Goal: Register for event/course

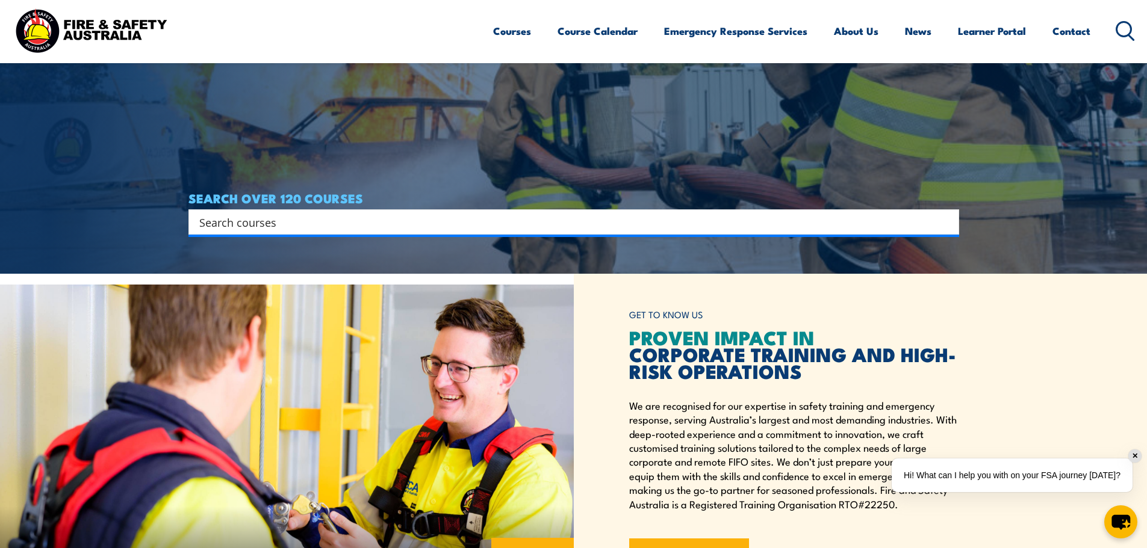
scroll to position [301, 0]
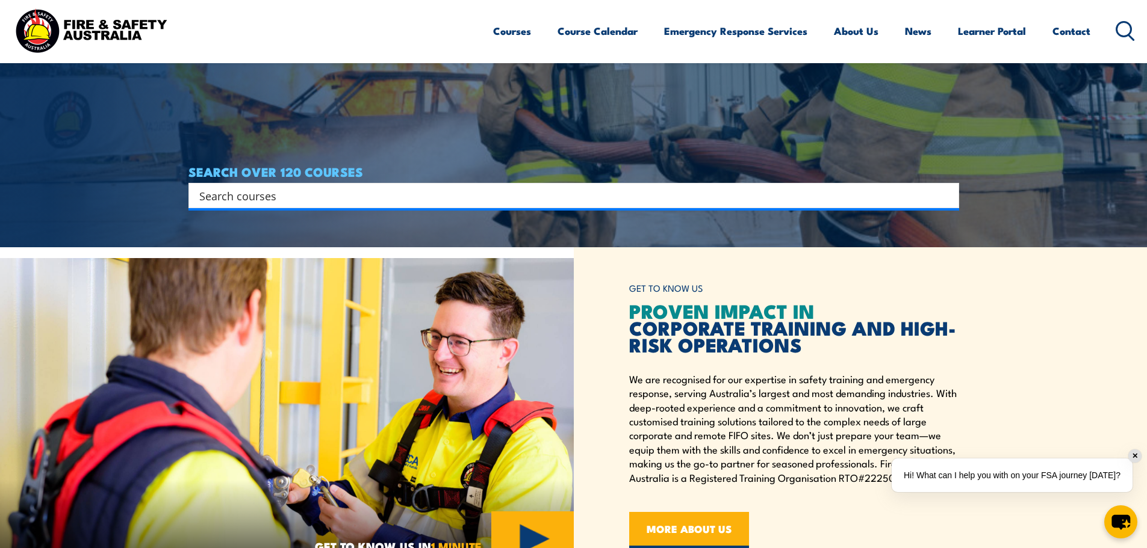
click at [367, 203] on input "Search input" at bounding box center [565, 196] width 733 height 18
type input "fire warden"
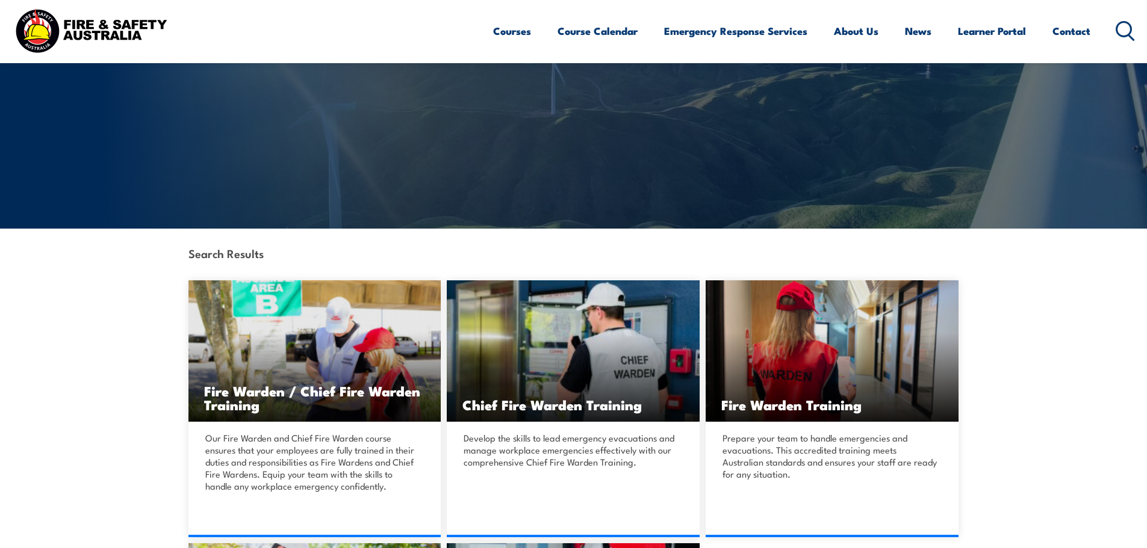
scroll to position [241, 0]
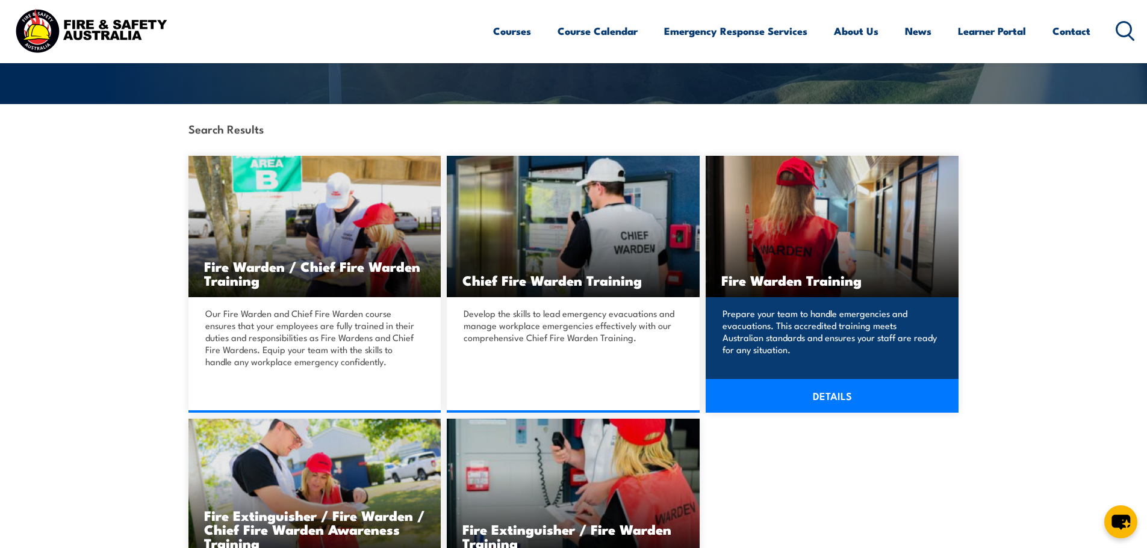
click at [866, 274] on h3 "Fire Warden Training" at bounding box center [832, 280] width 222 height 14
click at [854, 393] on link "DETAILS" at bounding box center [831, 396] width 253 height 34
click at [843, 304] on div "Prepare your team to handle emergencies and evacuations. This accredited traini…" at bounding box center [831, 349] width 253 height 104
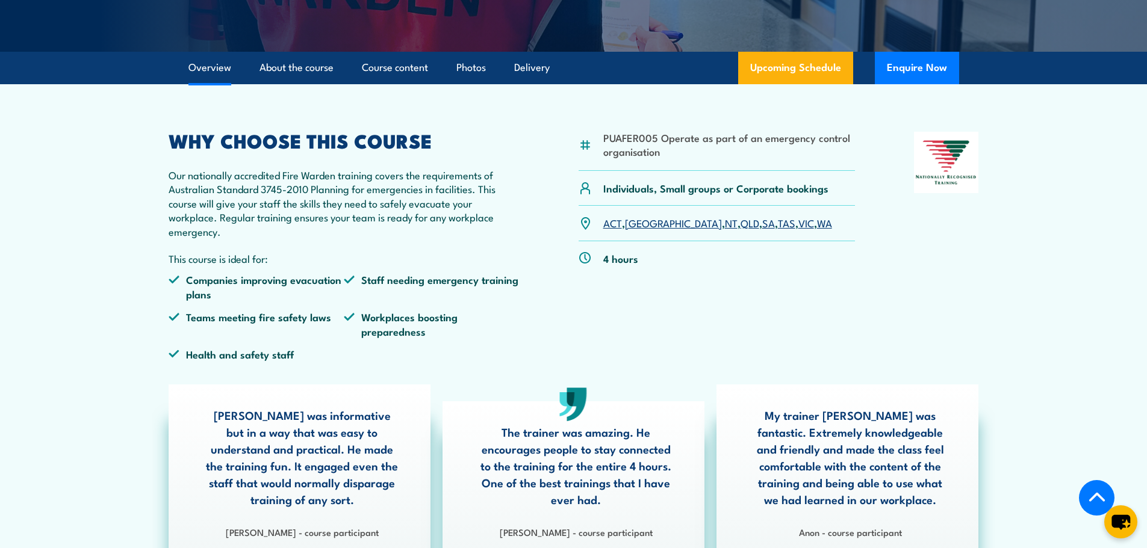
scroll to position [241, 0]
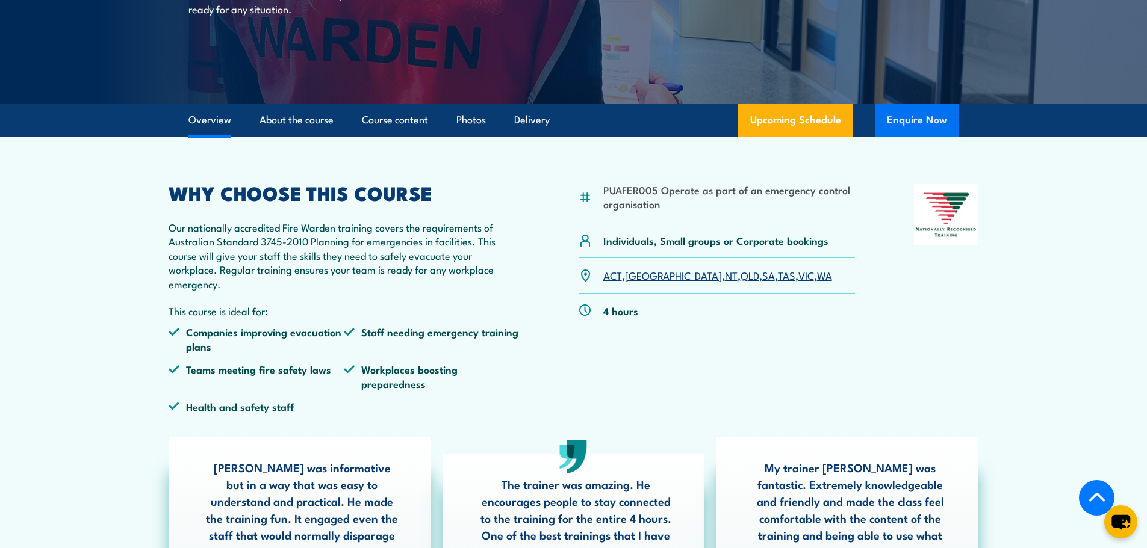
click at [901, 115] on button "Enquire Now" at bounding box center [917, 120] width 84 height 33
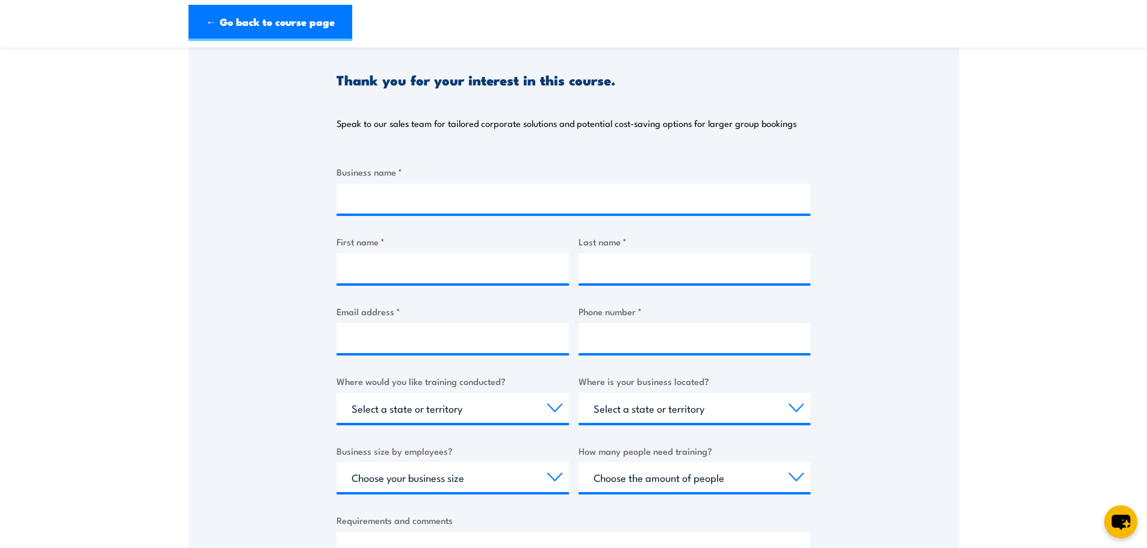
scroll to position [120, 0]
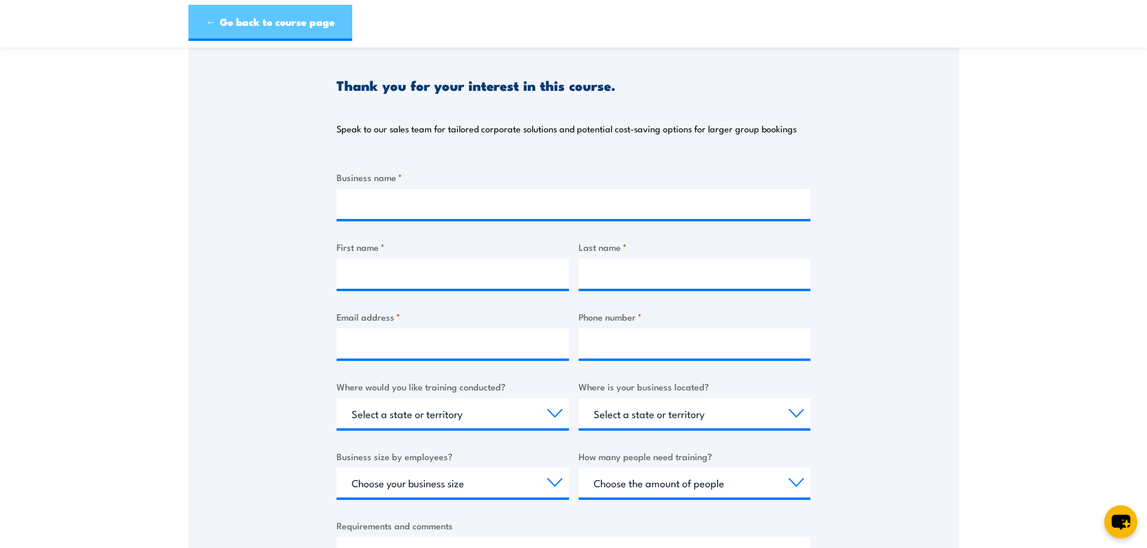
click at [242, 13] on link "← Go back to course page" at bounding box center [270, 23] width 164 height 36
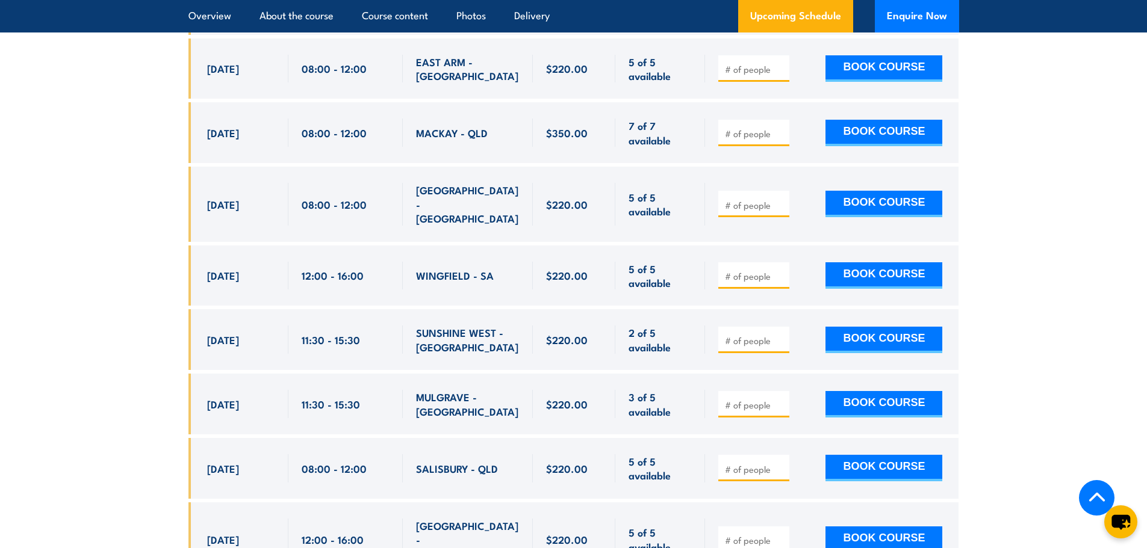
scroll to position [5549, 0]
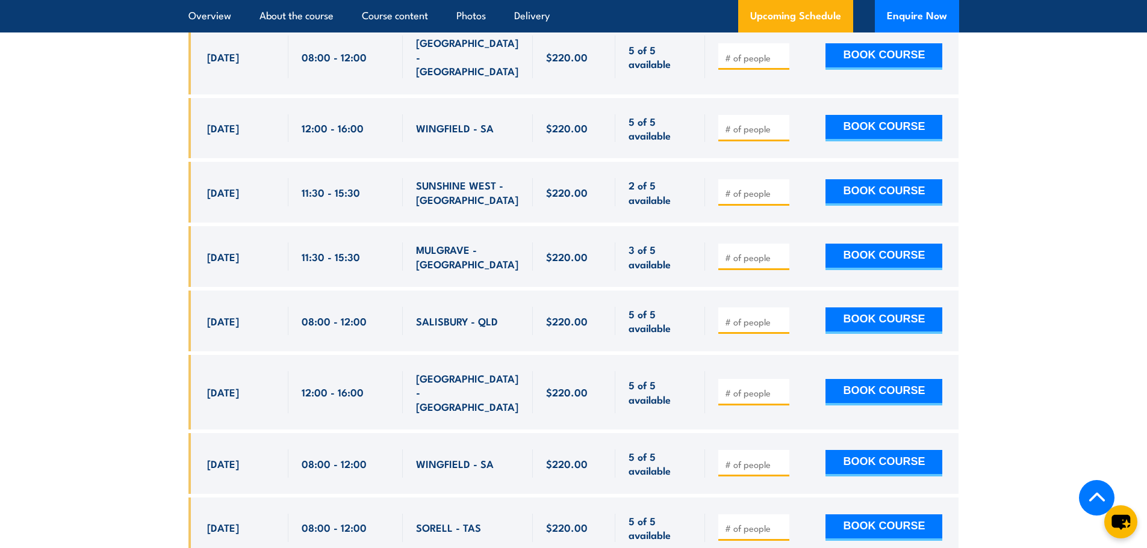
type input "1"
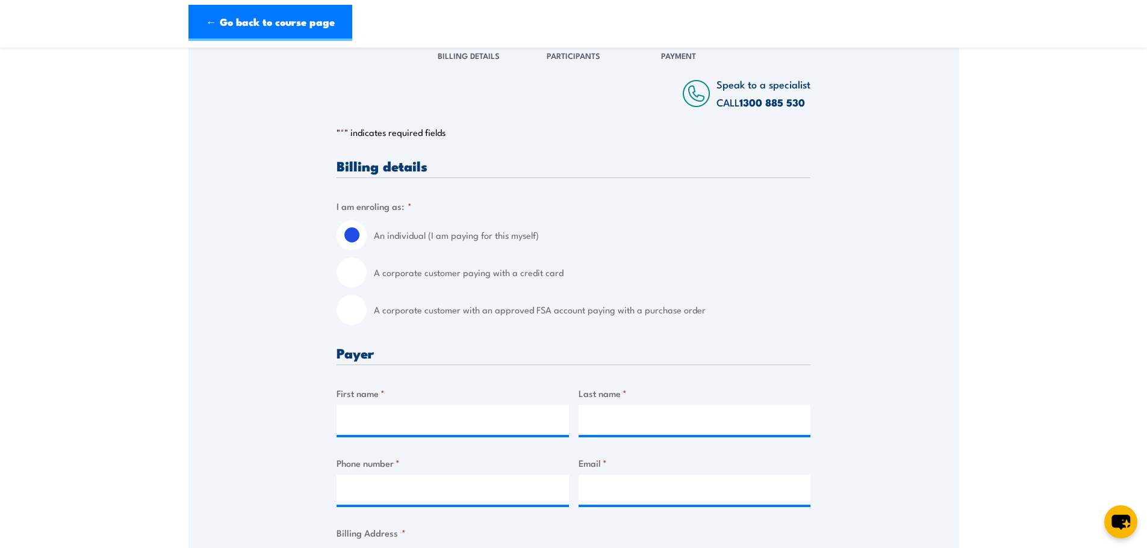
scroll to position [181, 0]
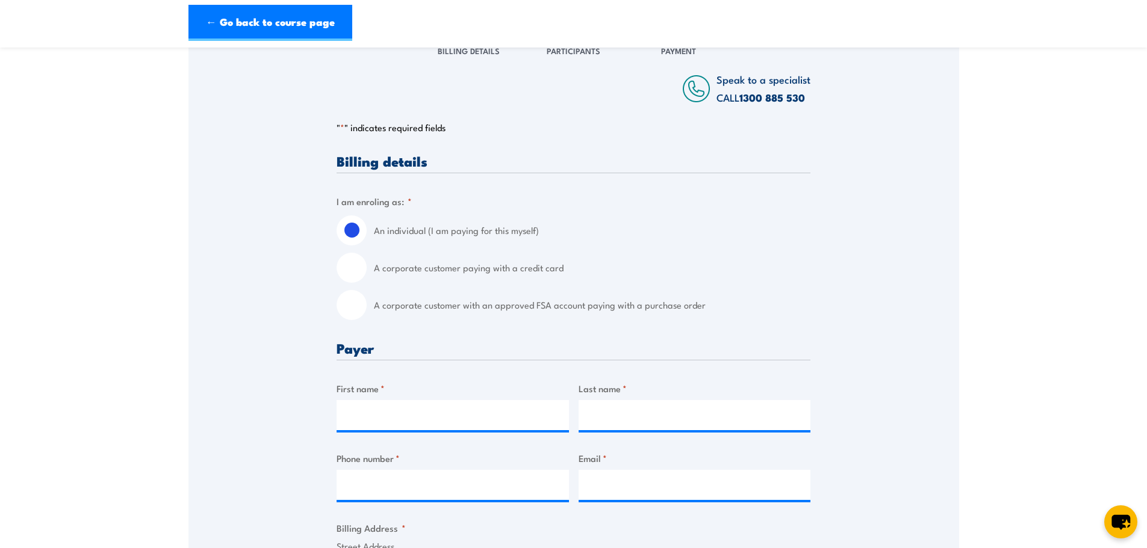
click at [358, 314] on input "A corporate customer with an approved FSA account paying with a purchase order" at bounding box center [351, 305] width 30 height 30
radio input "true"
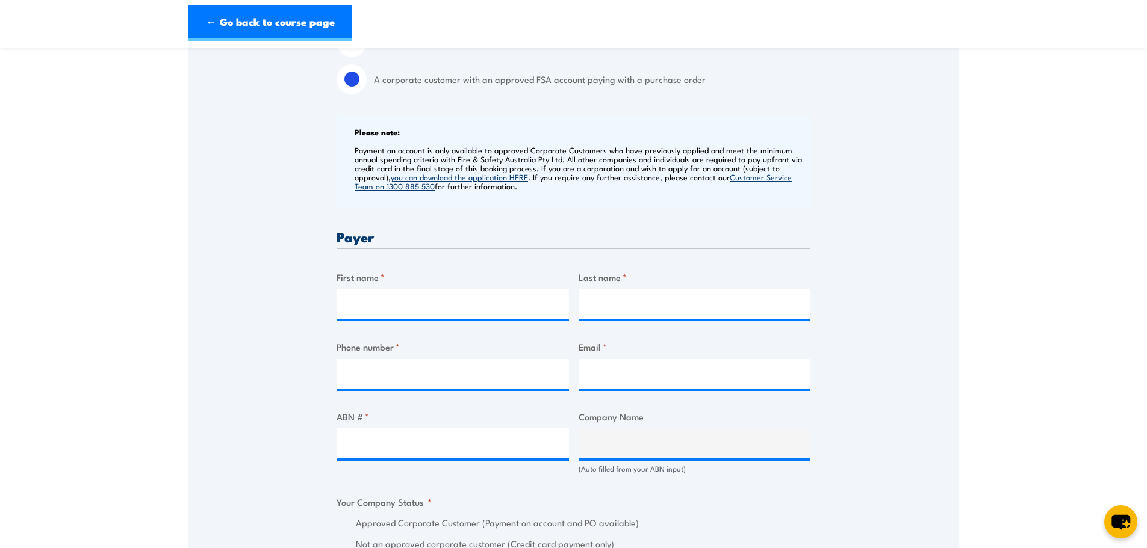
scroll to position [482, 0]
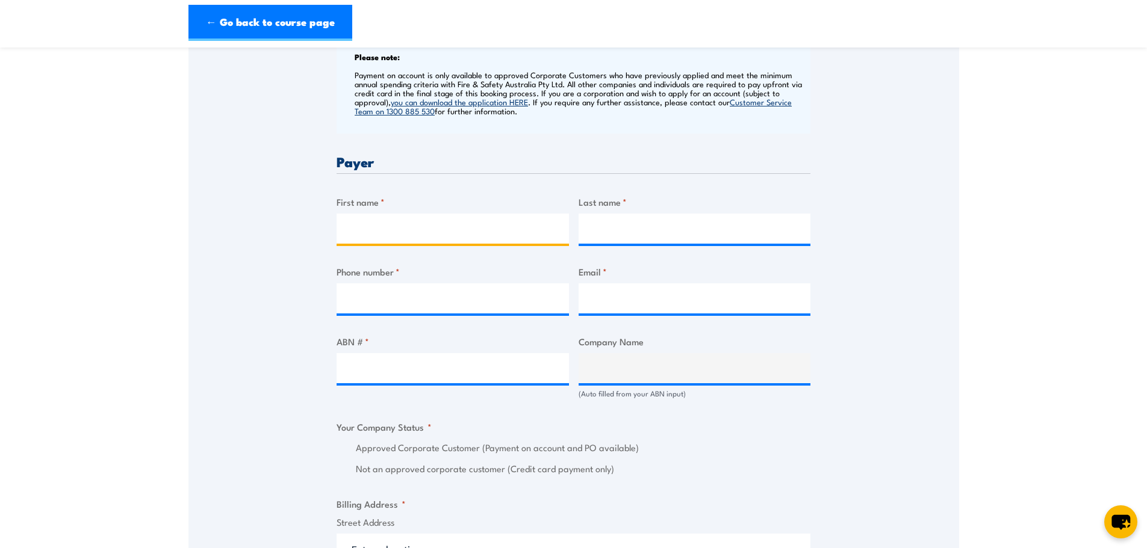
click at [388, 234] on input "First name *" at bounding box center [452, 229] width 232 height 30
type input "[PERSON_NAME]"
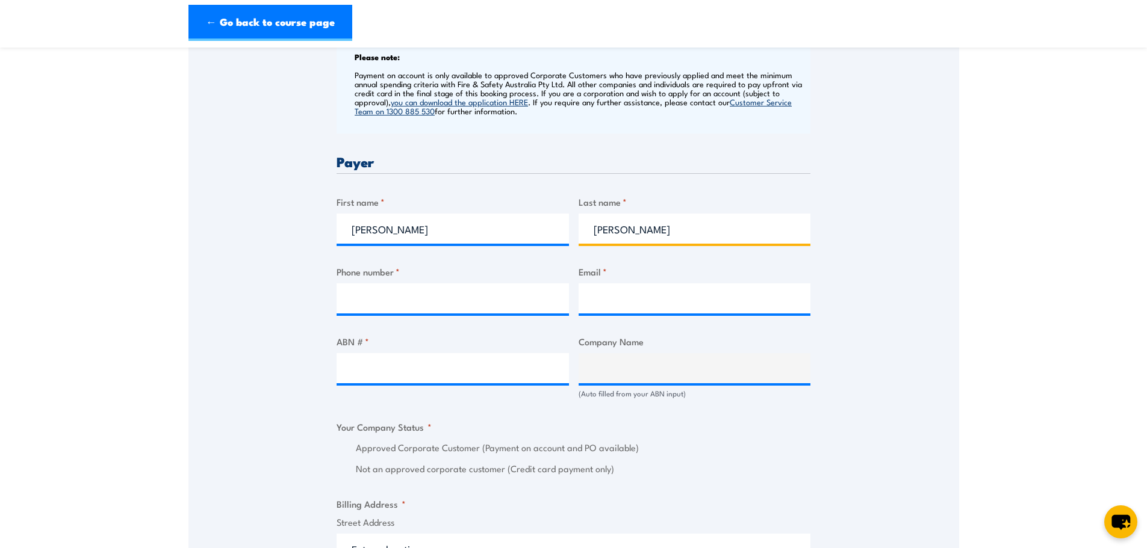
type input "[PERSON_NAME]"
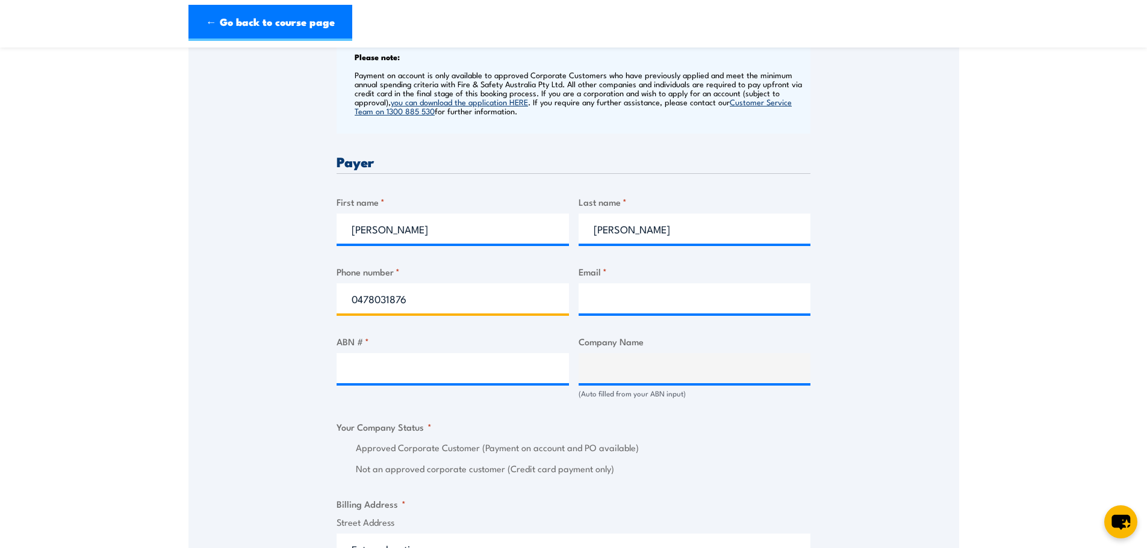
type input "0478031876"
type input "k"
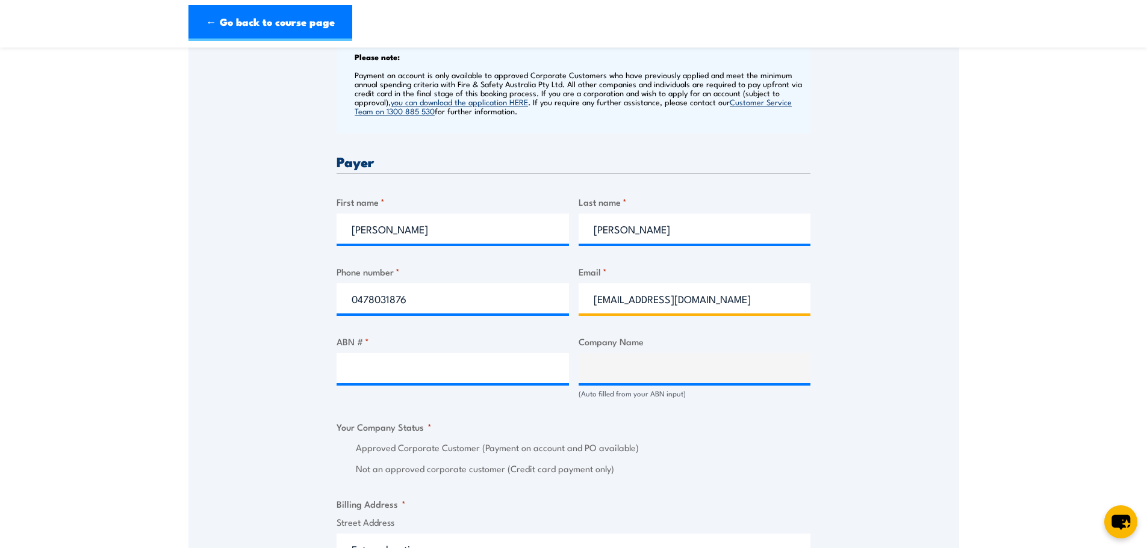
scroll to position [0, 4]
type input "warrawanduasm@compass-group.com.au"
drag, startPoint x: 423, startPoint y: 353, endPoint x: 424, endPoint y: 360, distance: 7.2
click at [421, 353] on input "ABN # *" at bounding box center [452, 368] width 232 height 30
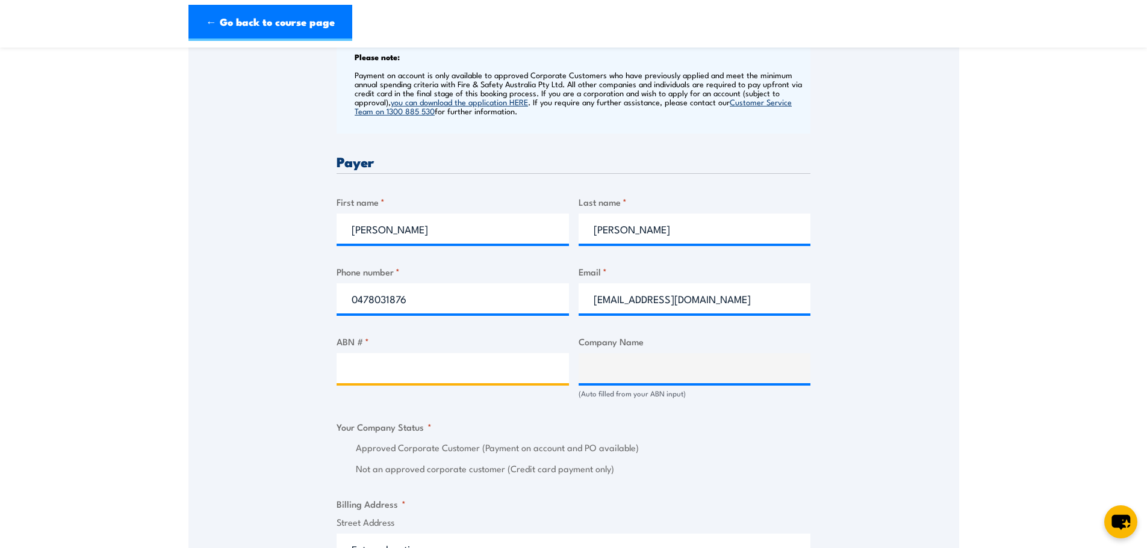
click at [426, 361] on input "ABN # *" at bounding box center [452, 368] width 232 height 30
paste input "41 000 683 125"
type input "41 000 683 125"
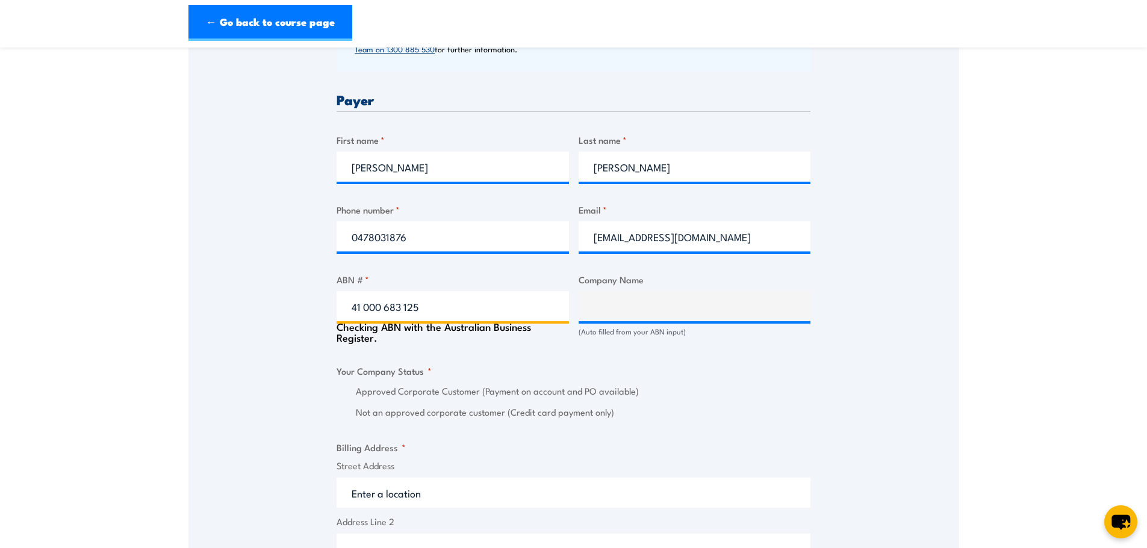
scroll to position [602, 0]
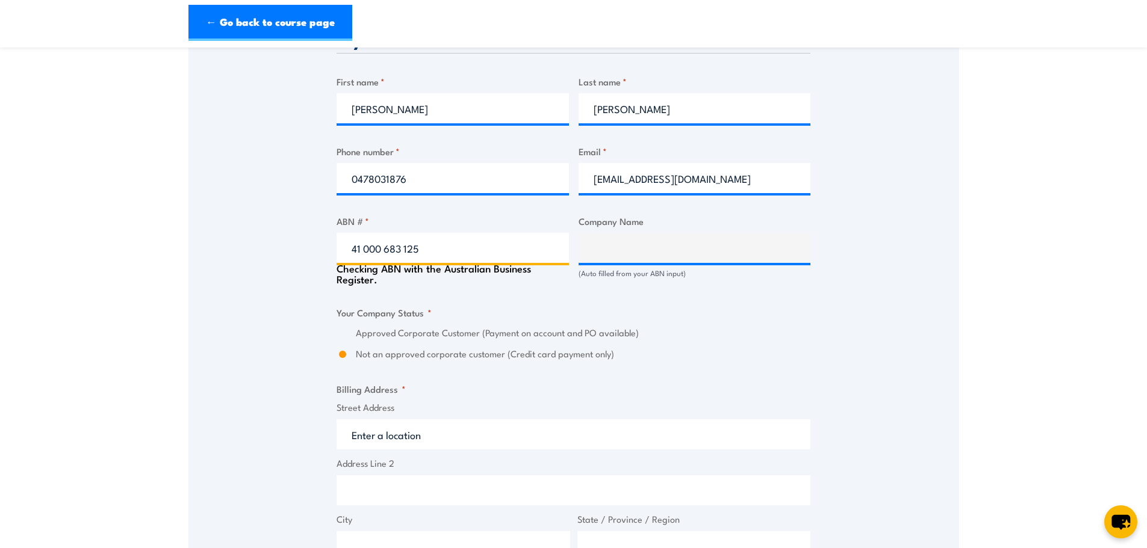
type input "COMPASS GROUP (AUSTRALIA) PTY LTD"
radio input "true"
type input "41 000 683 125"
click at [383, 314] on fieldset "Your Company Status * Approved Corporate Customer (Payment on account and PO av…" at bounding box center [573, 334] width 474 height 56
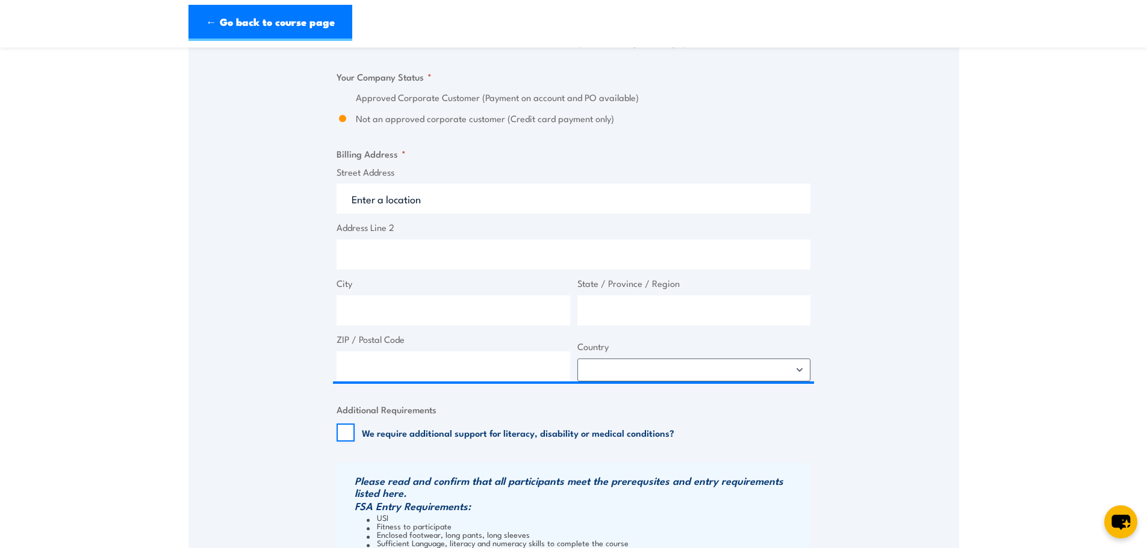
scroll to position [843, 0]
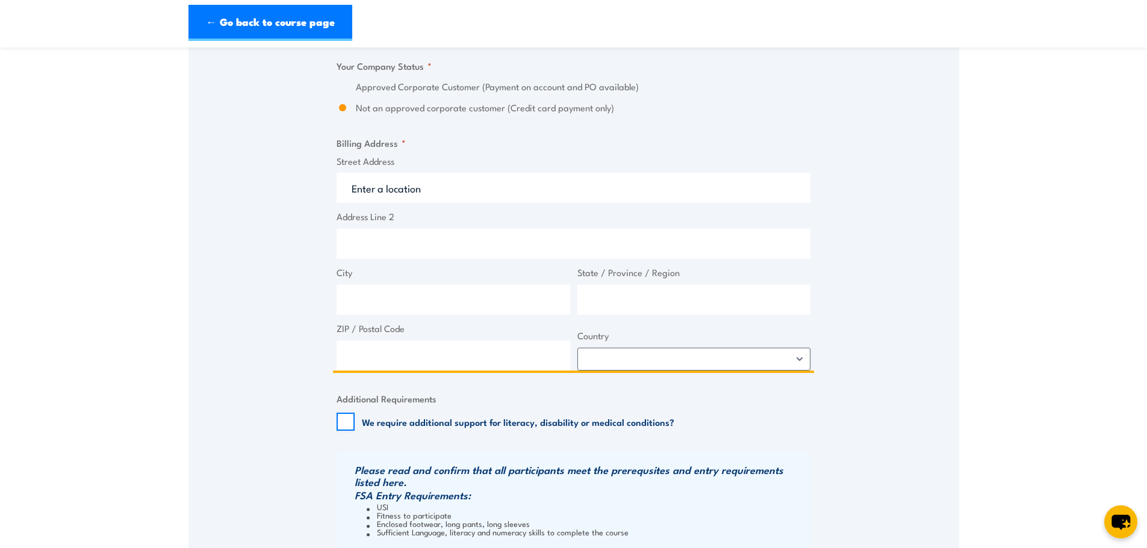
click at [440, 192] on input "Street Address" at bounding box center [573, 188] width 474 height 30
click at [409, 243] on input "Address Line 2" at bounding box center [573, 244] width 474 height 30
type input "P"
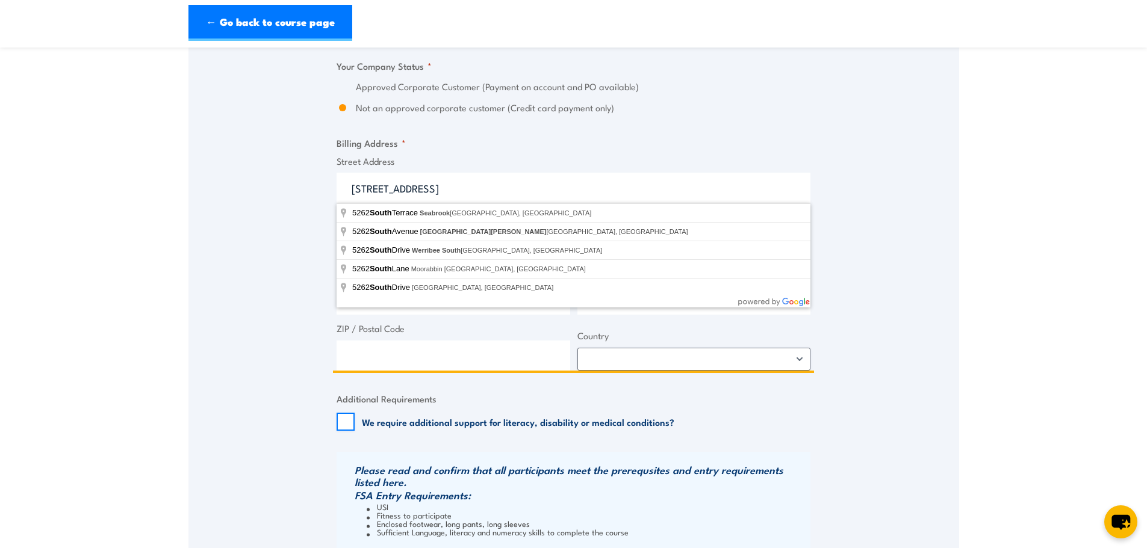
type input "PO Box 5262 South Melbourne"
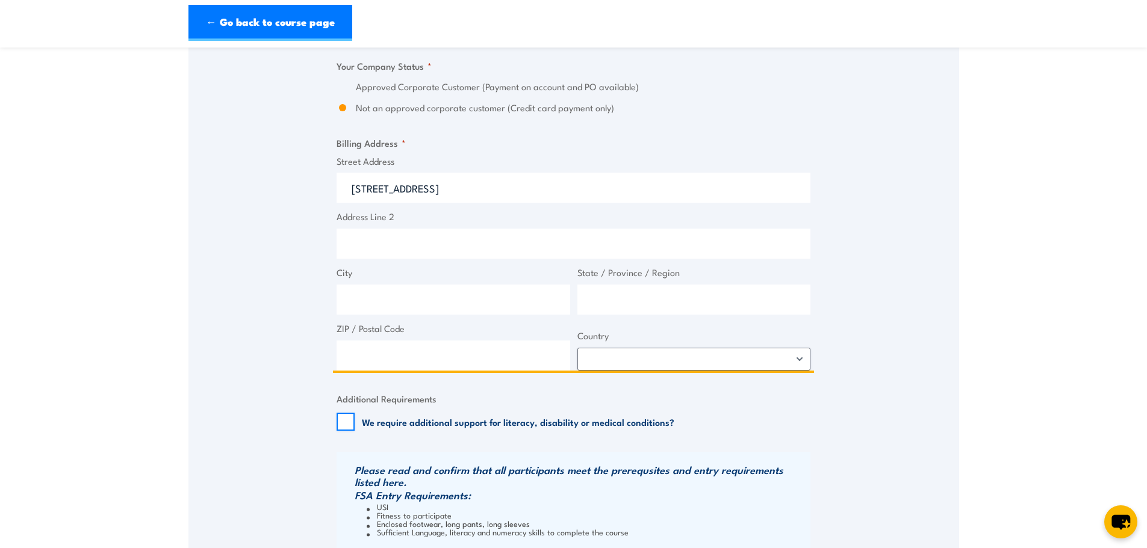
click at [388, 306] on input "City" at bounding box center [453, 300] width 234 height 30
type input "V"
type input "Melbourne"
type input "Victoria"
type input "3205"
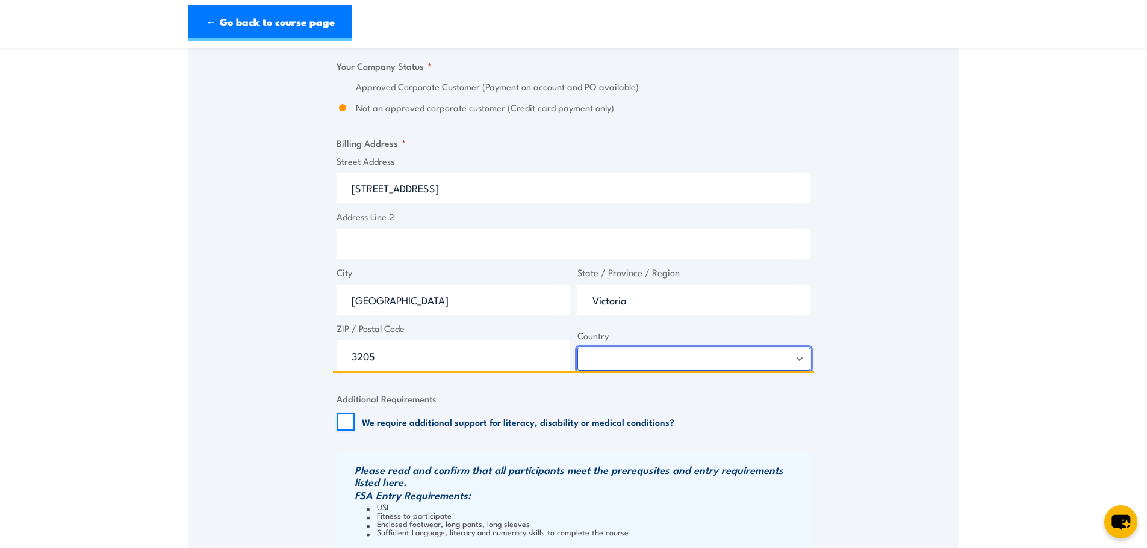
click at [707, 362] on select "Afghanistan Albania Algeria American Samoa Andorra Angola Anguilla Antarctica A…" at bounding box center [694, 359] width 234 height 23
select select "Australia"
click at [577, 348] on select "Afghanistan Albania Algeria American Samoa Andorra Angola Anguilla Antarctica A…" at bounding box center [694, 359] width 234 height 23
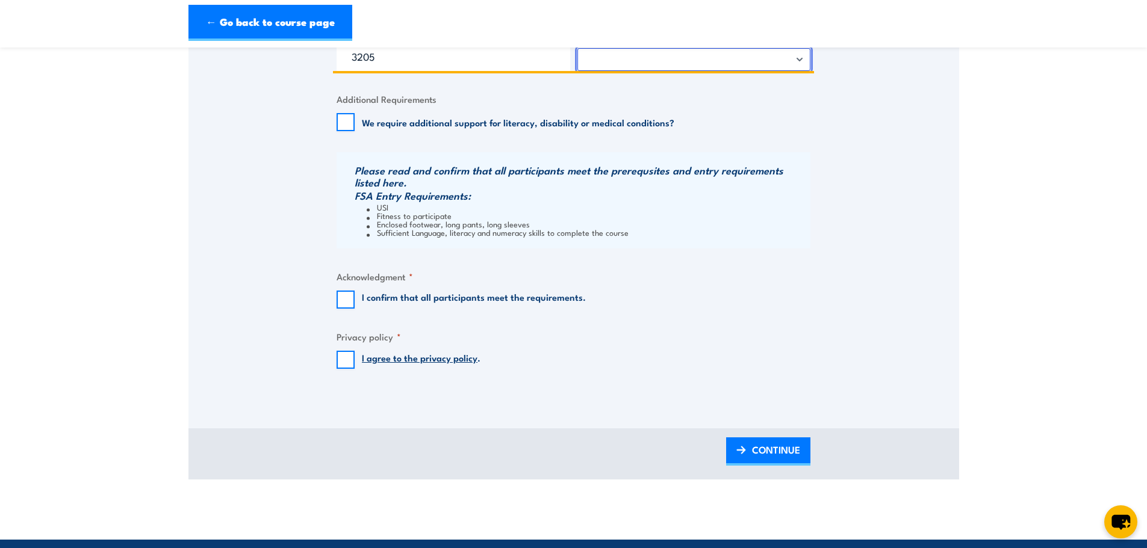
scroll to position [1144, 0]
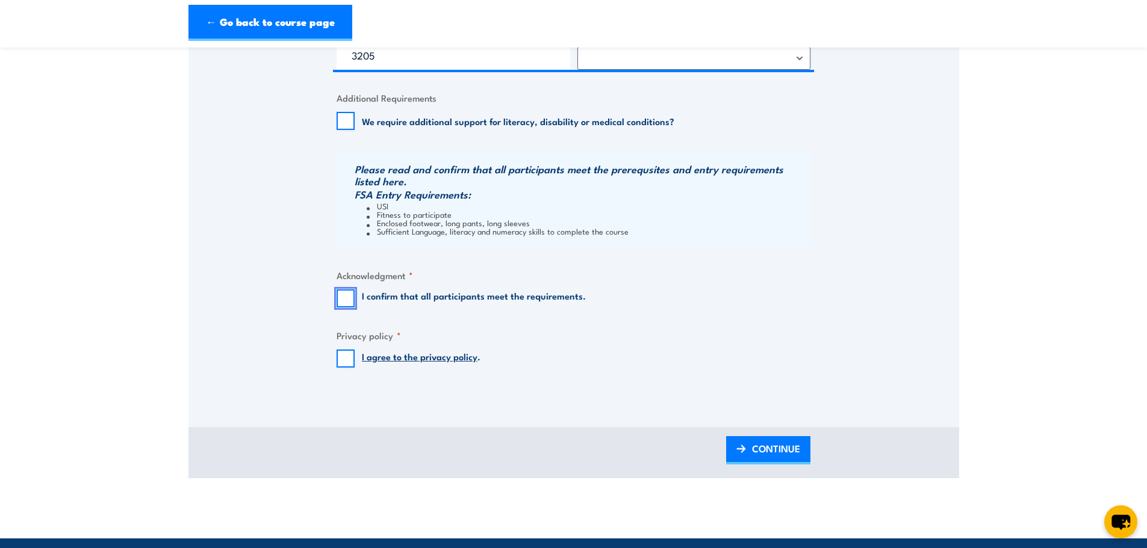
click at [345, 304] on input "I confirm that all participants meet the requirements." at bounding box center [345, 299] width 18 height 18
checkbox input "true"
click at [353, 362] on input "I agree to the privacy policy ." at bounding box center [345, 359] width 18 height 18
checkbox input "true"
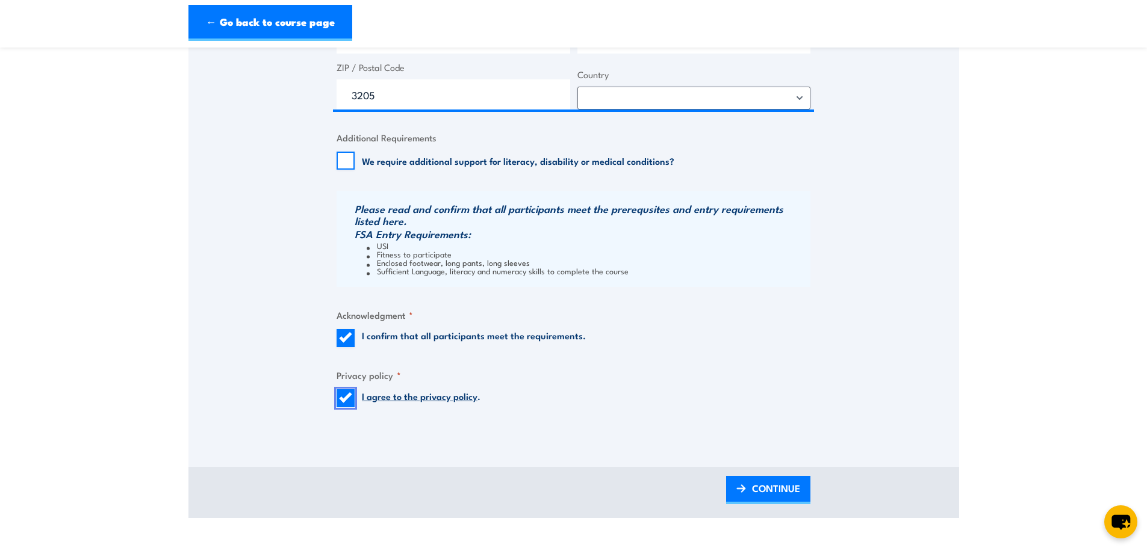
scroll to position [1264, 0]
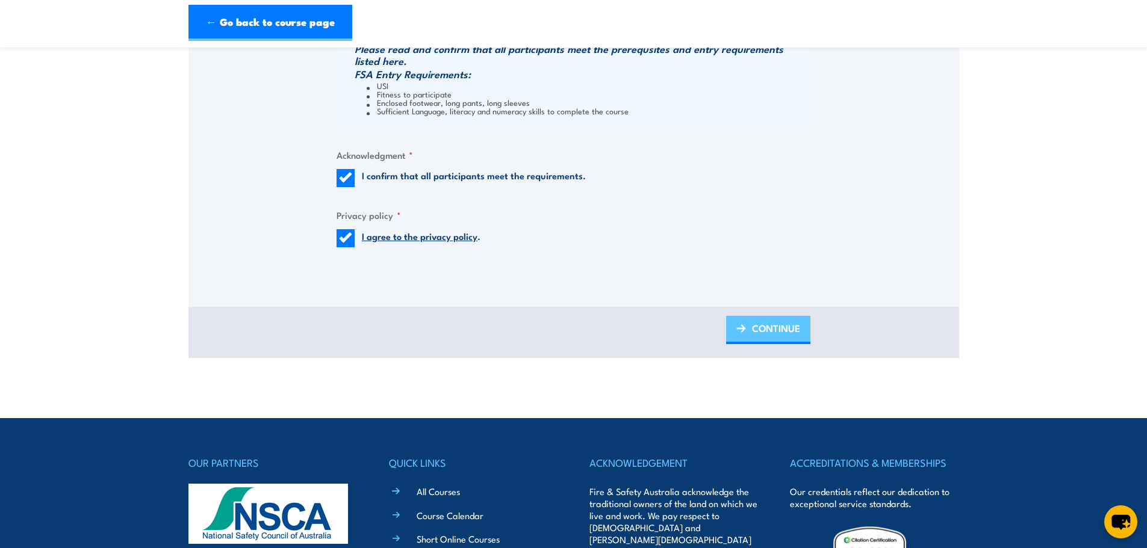
click at [760, 329] on span "CONTINUE" at bounding box center [776, 328] width 48 height 32
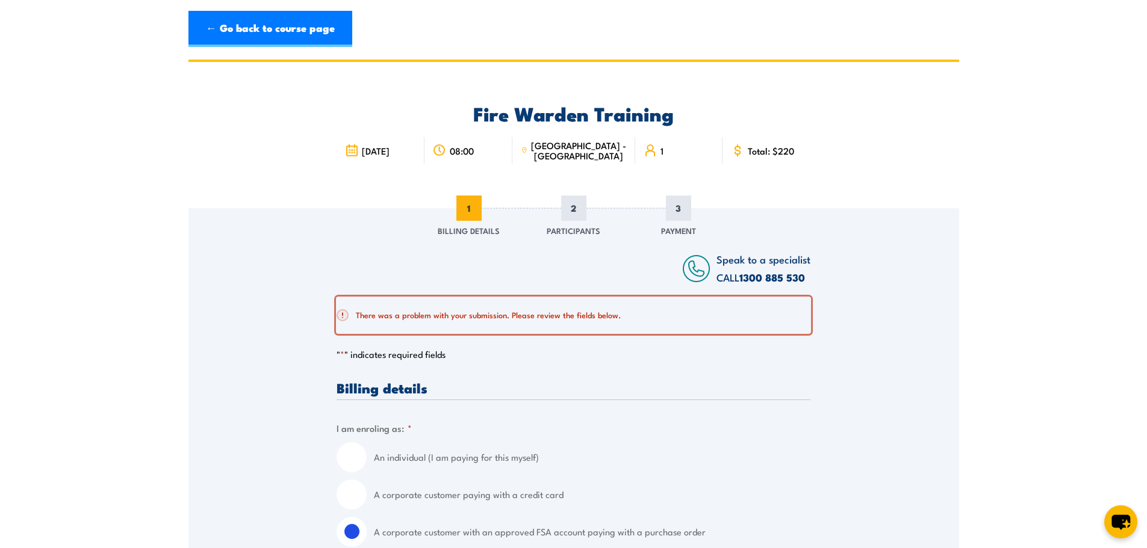
scroll to position [0, 0]
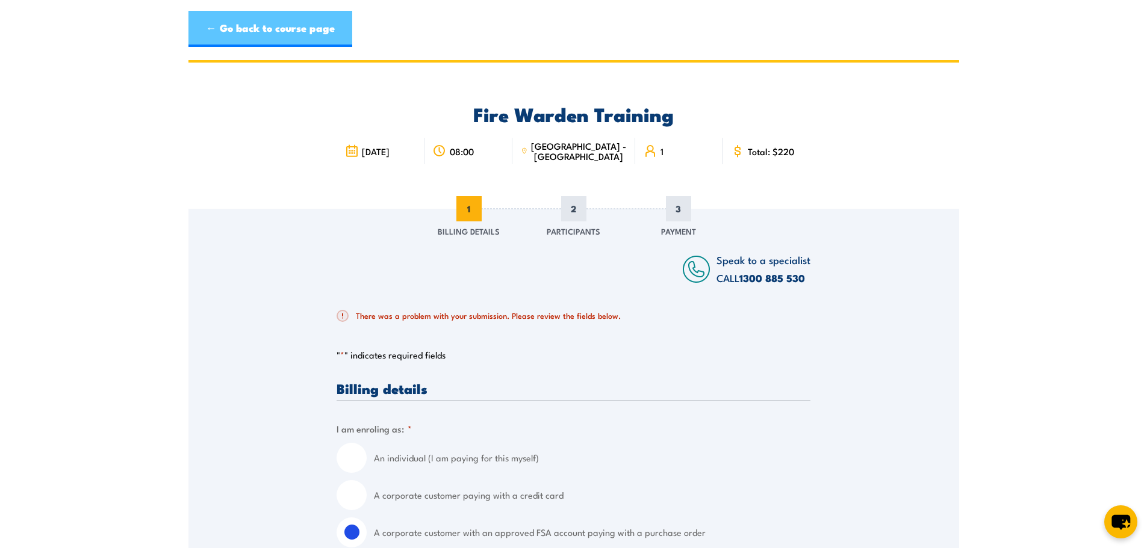
click at [238, 21] on link "← Go back to course page" at bounding box center [270, 29] width 164 height 36
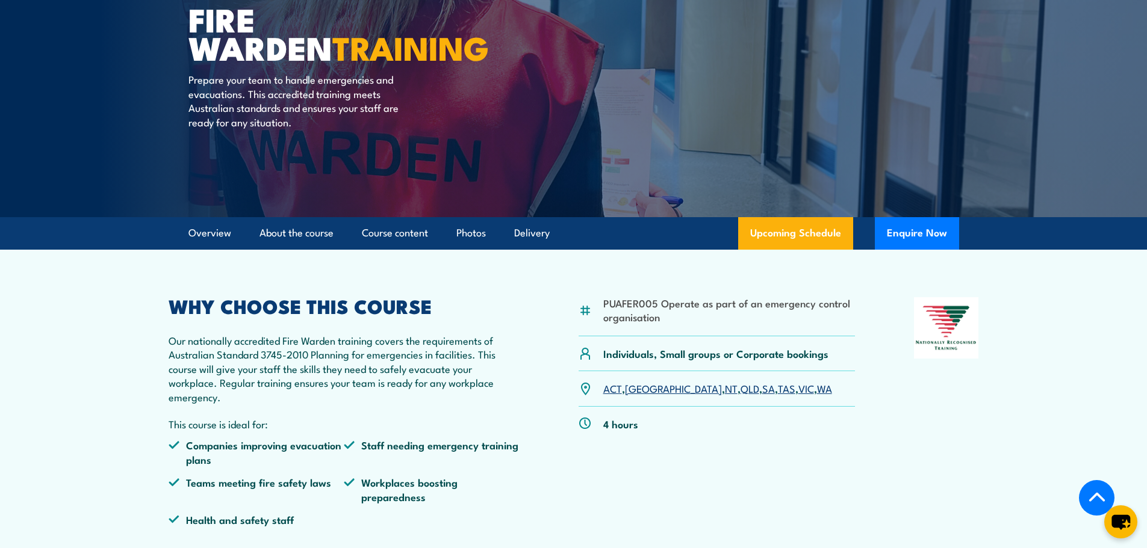
scroll to position [11, 0]
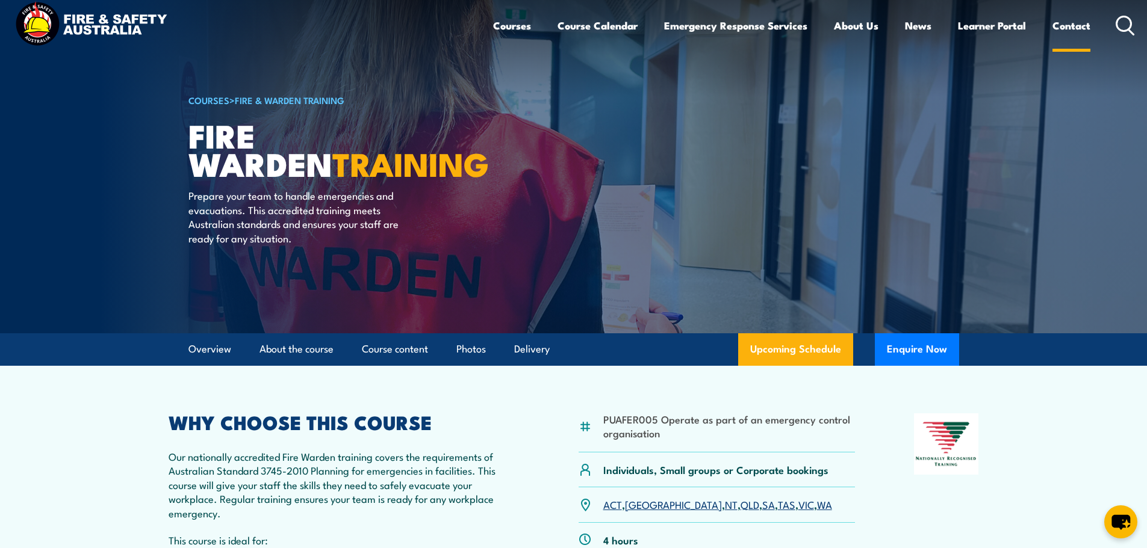
click at [1083, 20] on link "Contact" at bounding box center [1071, 26] width 38 height 32
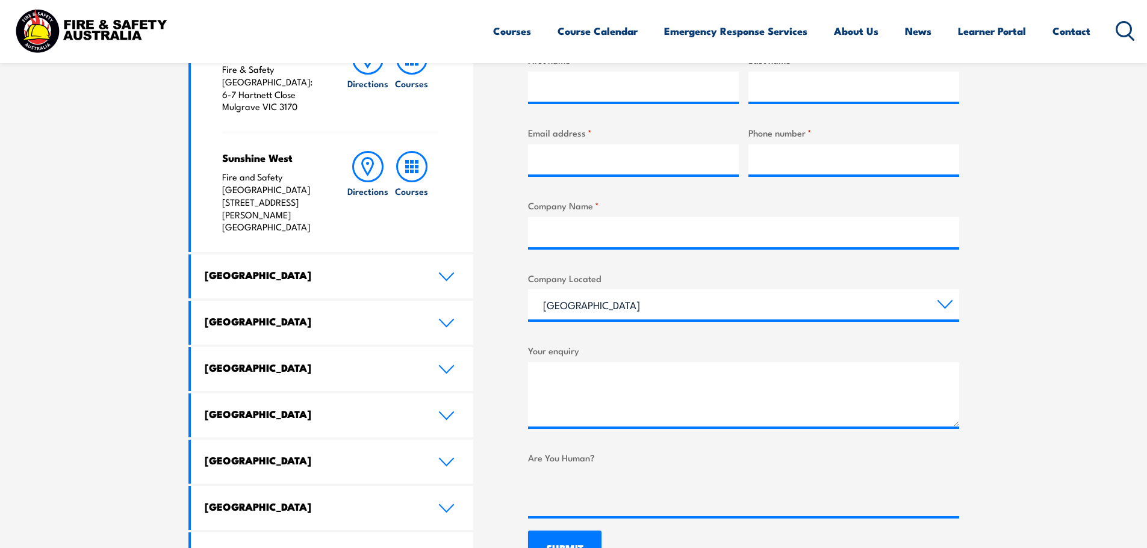
scroll to position [602, 0]
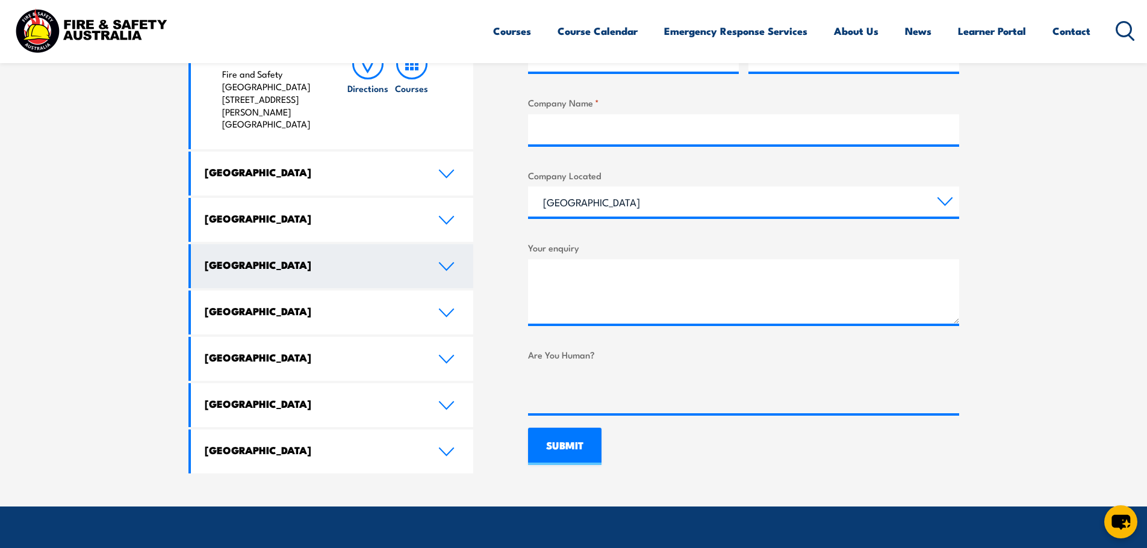
click at [419, 244] on link "Western Australia" at bounding box center [332, 266] width 283 height 44
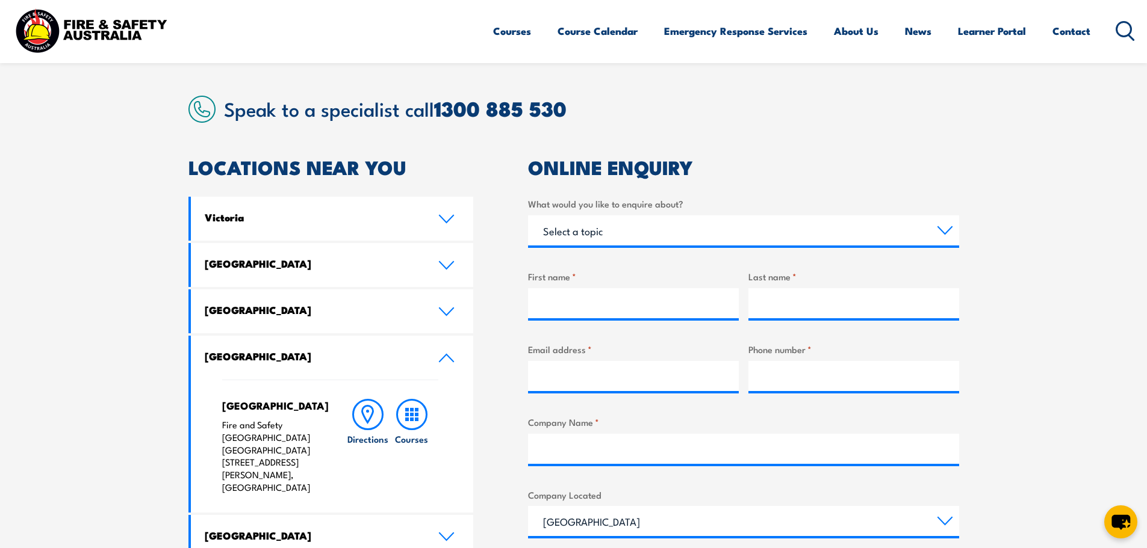
scroll to position [358, 0]
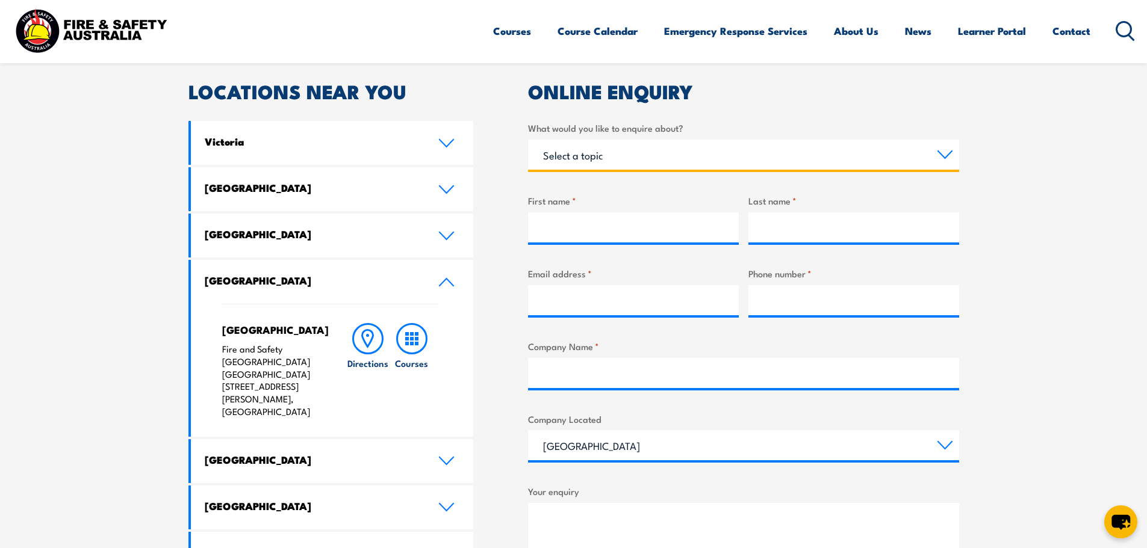
click at [628, 158] on select "Select a topic Training Emergency Response Services General Enquiry" at bounding box center [743, 155] width 431 height 30
select select "Training"
click at [528, 140] on select "Select a topic Training Emergency Response Services General Enquiry" at bounding box center [743, 155] width 431 height 30
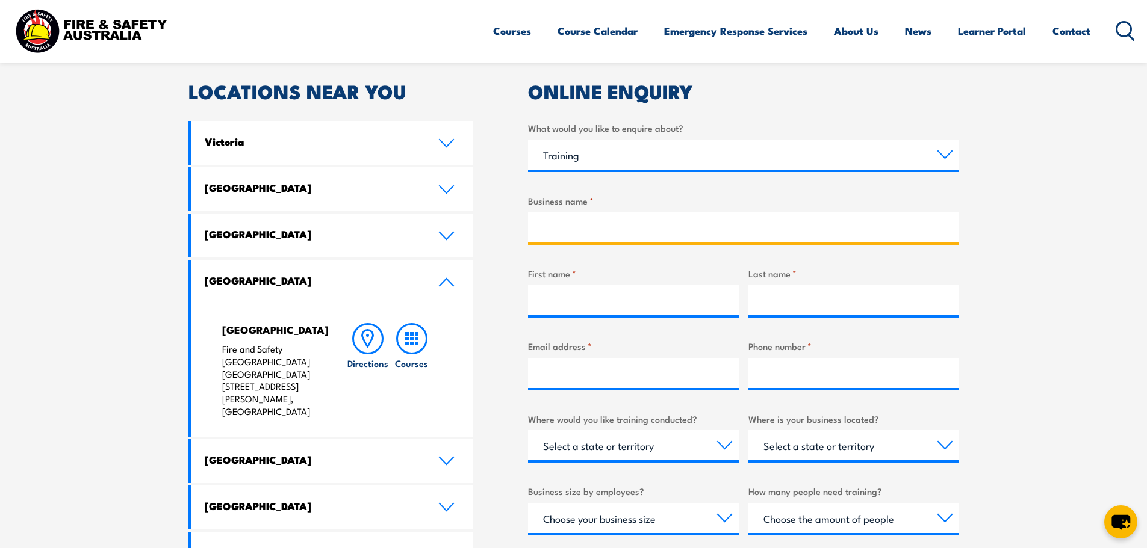
click at [614, 230] on input "Business name *" at bounding box center [743, 227] width 431 height 30
type input "Compass Group Austt"
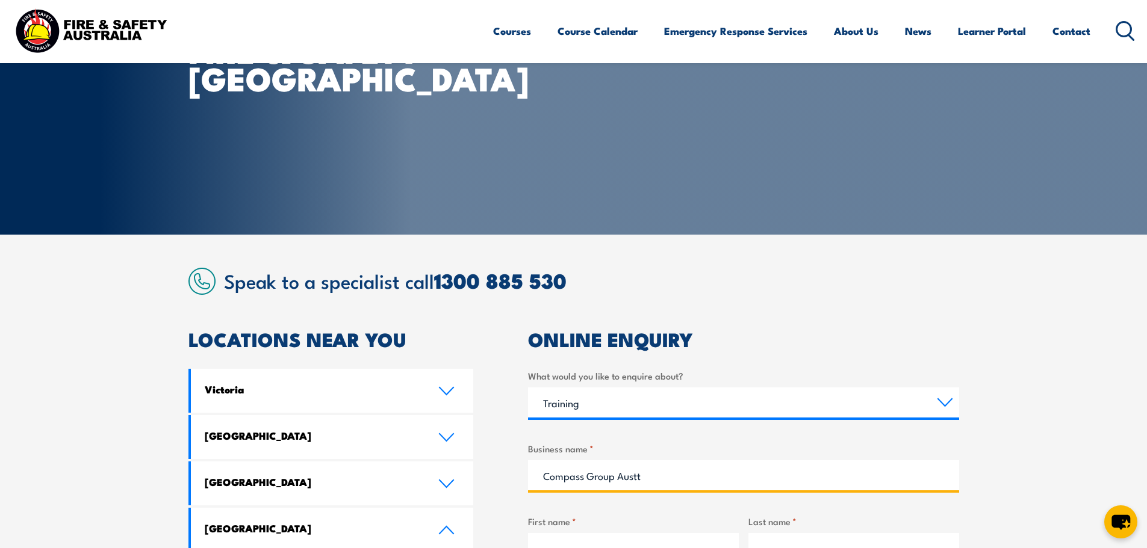
scroll to position [120, 0]
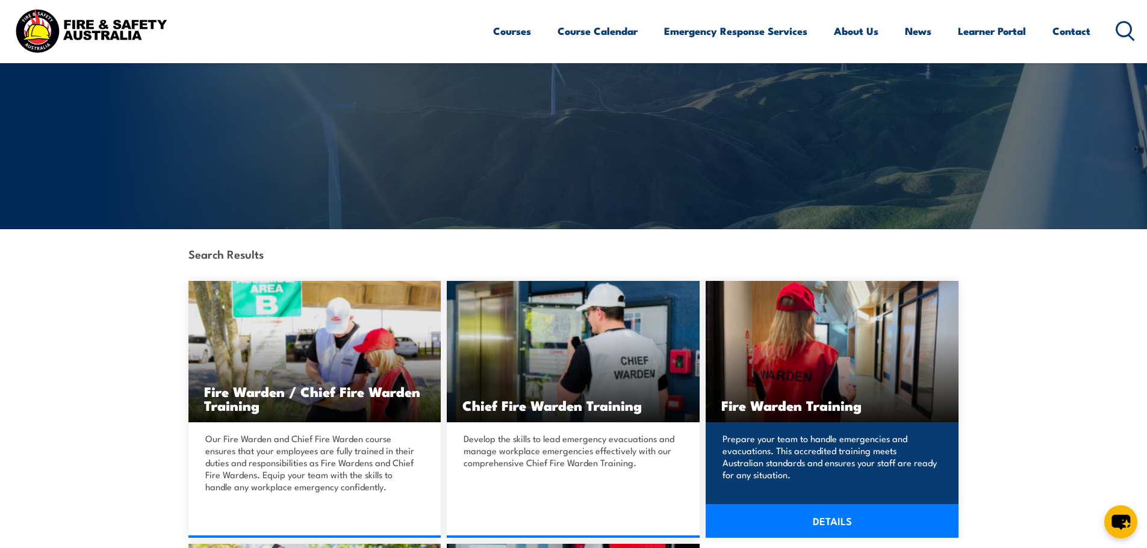
scroll to position [120, 0]
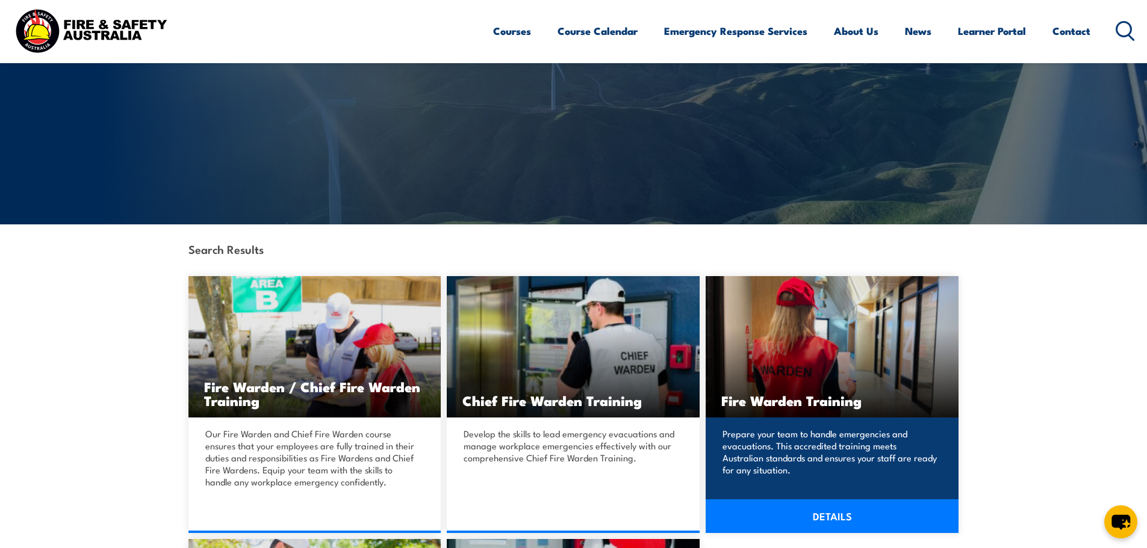
click at [843, 359] on img at bounding box center [831, 346] width 253 height 141
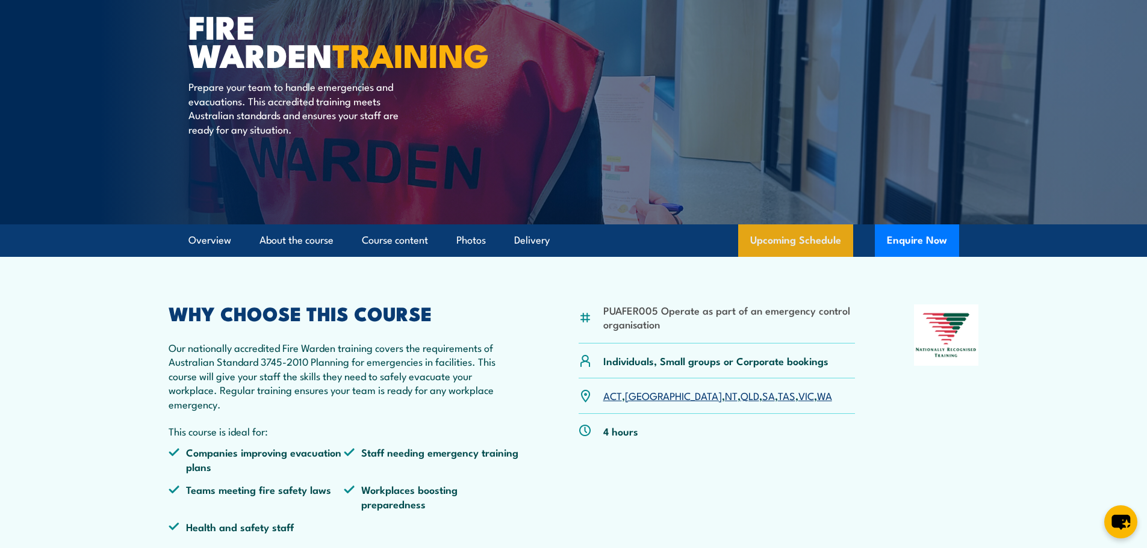
click at [820, 241] on link "Upcoming Schedule" at bounding box center [795, 241] width 115 height 33
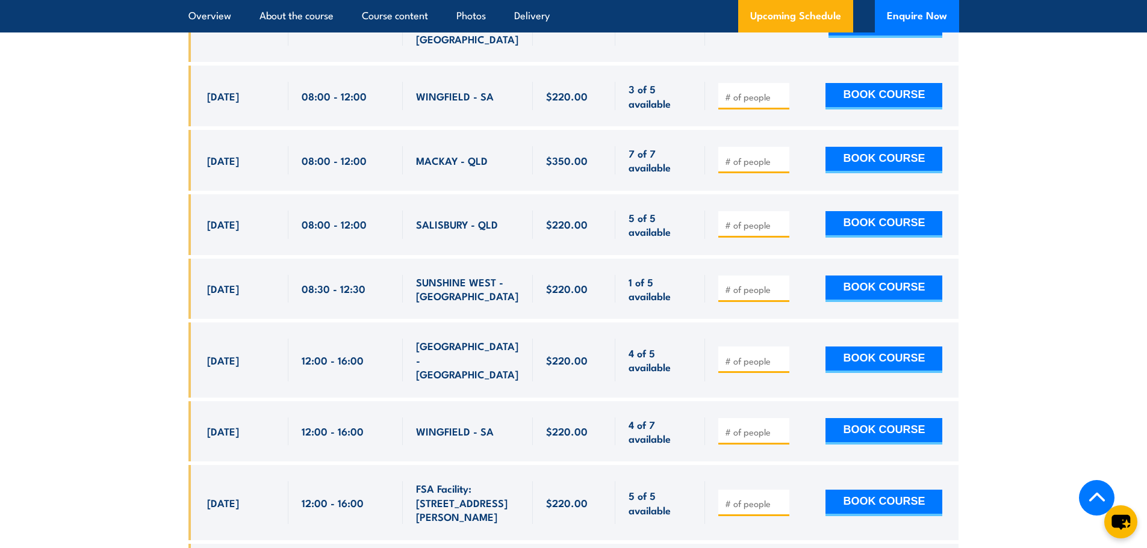
scroll to position [2600, 0]
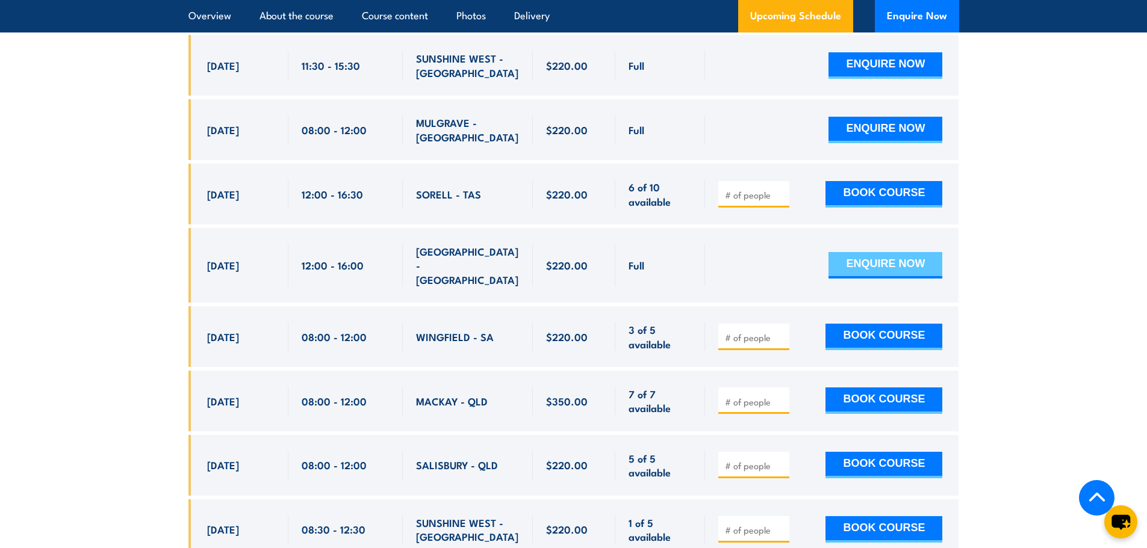
click at [929, 252] on button "ENQUIRE NOW" at bounding box center [885, 265] width 114 height 26
